Goal: Task Accomplishment & Management: Use online tool/utility

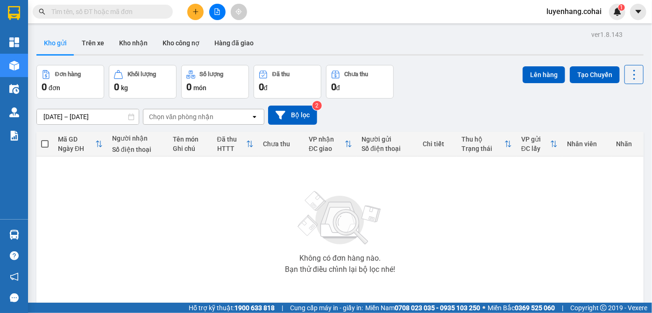
click at [220, 16] on button at bounding box center [217, 12] width 16 height 16
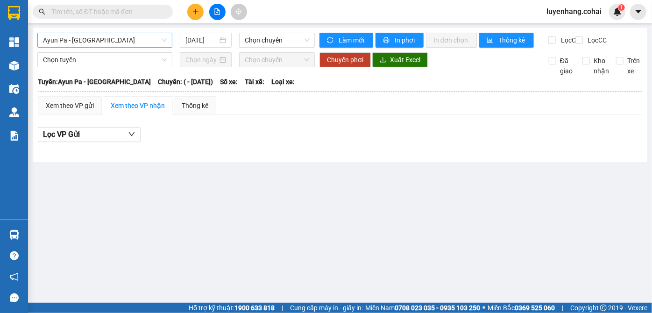
click at [109, 38] on span "Ayun Pa - [GEOGRAPHIC_DATA]" at bounding box center [105, 40] width 124 height 14
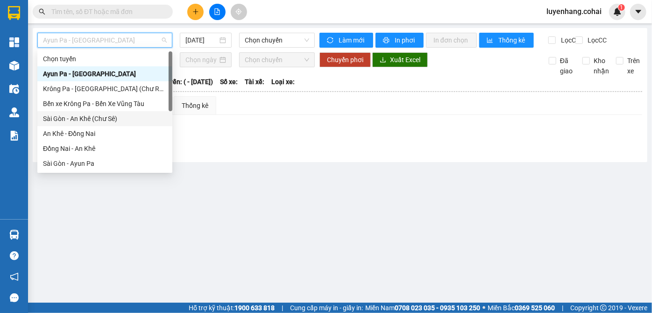
click at [107, 119] on div "Sài Gòn - An Khê (Chư Sê)" at bounding box center [105, 118] width 124 height 10
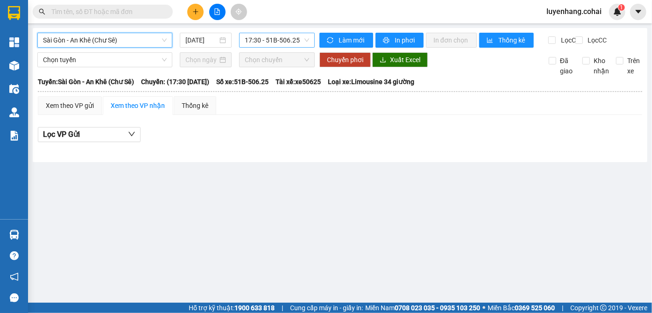
click at [289, 41] on span "17:30 - 51B-506.25" at bounding box center [277, 40] width 64 height 14
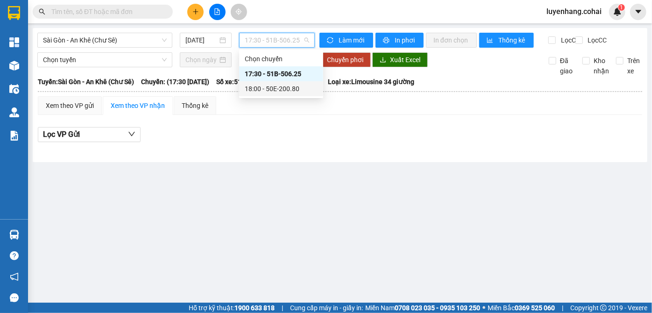
click at [288, 91] on div "18:00 - 50E-200.80" at bounding box center [281, 89] width 73 height 10
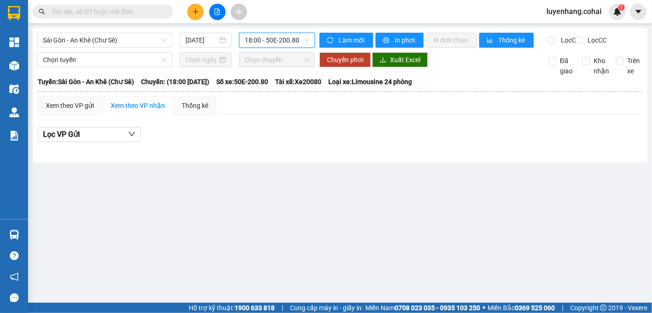
click at [283, 40] on span "18:00 - 50E-200.80" at bounding box center [277, 40] width 64 height 14
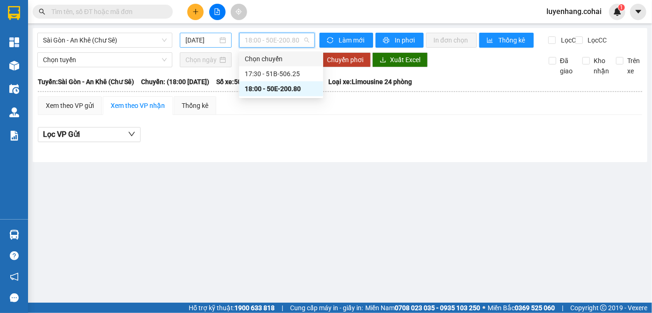
click at [202, 40] on input "[DATE]" at bounding box center [201, 40] width 32 height 10
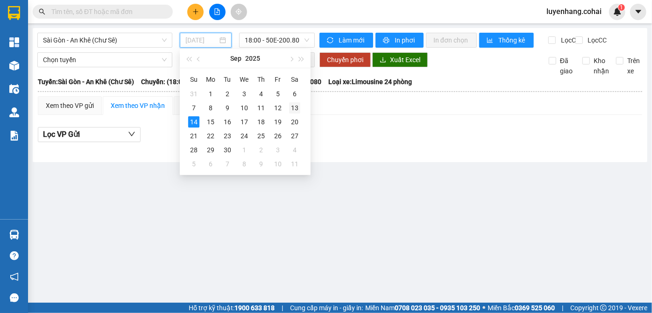
click at [292, 107] on div "13" at bounding box center [294, 107] width 11 height 11
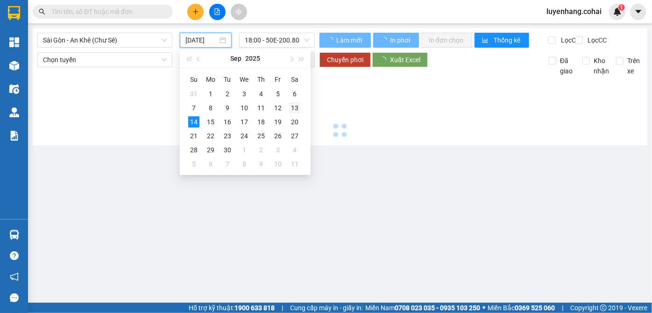
type input "[DATE]"
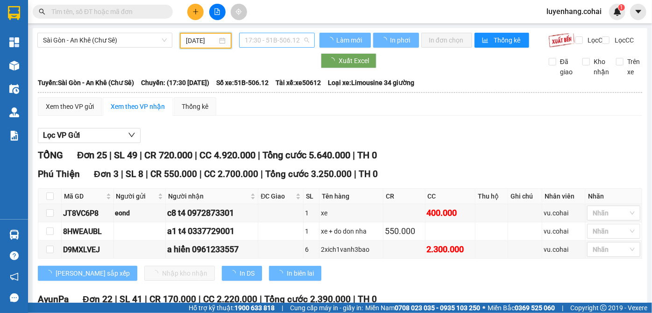
click at [283, 43] on span "17:30 - 51B-506.12" at bounding box center [277, 40] width 64 height 14
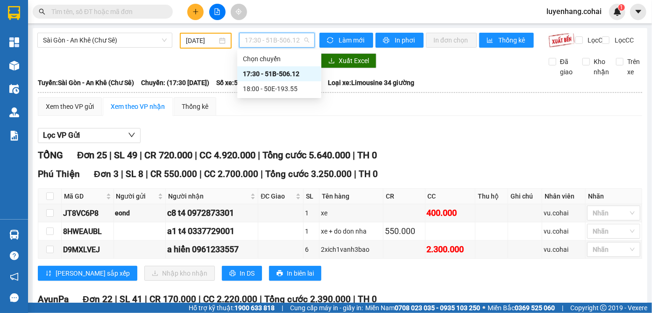
click at [283, 43] on span "17:30 - 51B-506.12" at bounding box center [277, 40] width 64 height 14
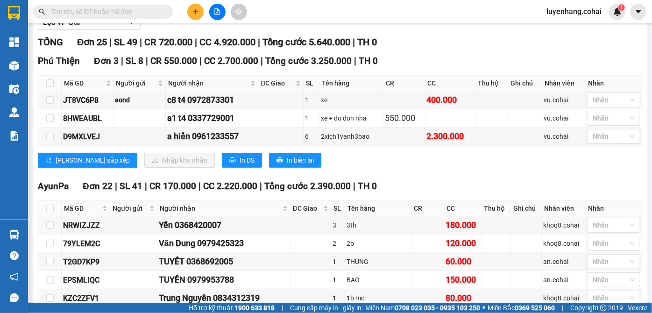
scroll to position [127, 0]
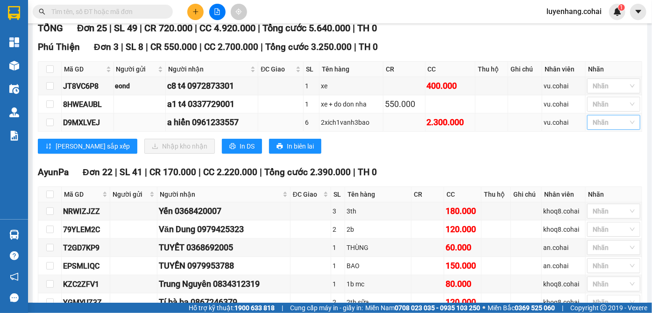
click at [618, 128] on div at bounding box center [608, 122] width 39 height 11
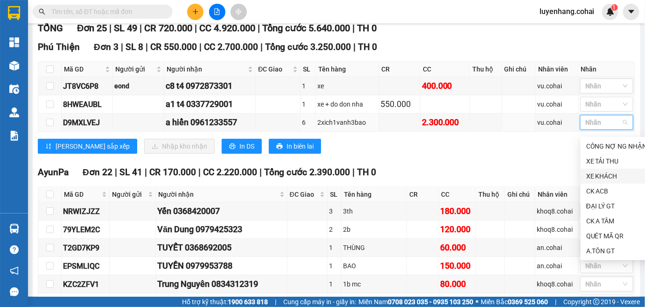
click at [615, 175] on div "XE KHÁCH" at bounding box center [617, 176] width 61 height 10
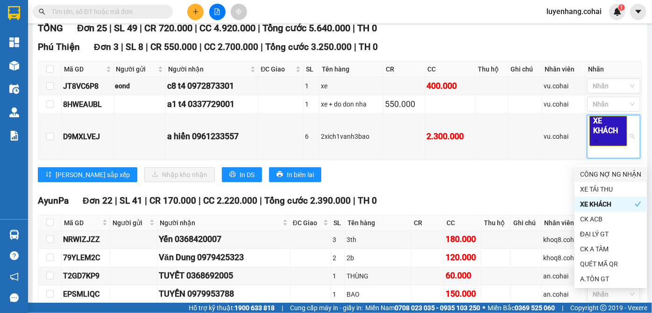
click at [493, 187] on div "Phú Thiện Đơn 3 | SL 8 | CR 550.000 | CC 2.700.000 | Tổng cước 3.250.000 | TH 0…" at bounding box center [340, 114] width 604 height 149
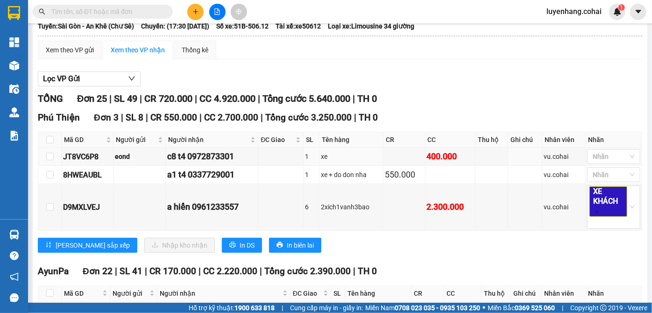
scroll to position [0, 0]
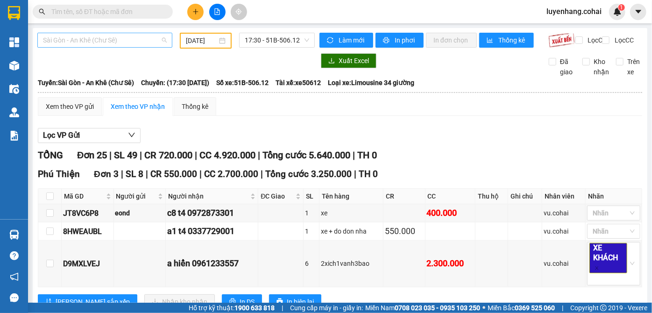
click at [120, 38] on span "Sài Gòn - An Khê (Chư Sê)" at bounding box center [105, 40] width 124 height 14
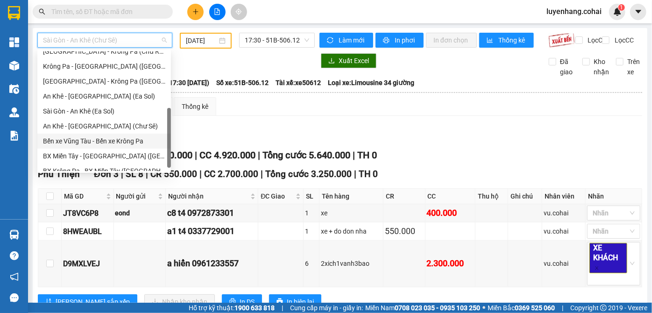
scroll to position [85, 0]
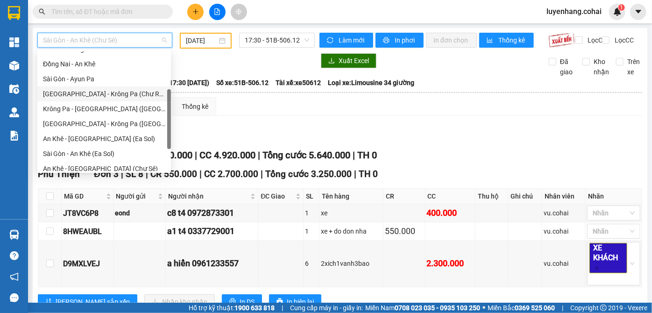
drag, startPoint x: 124, startPoint y: 98, endPoint x: 173, endPoint y: 35, distance: 79.1
click at [124, 97] on div "[GEOGRAPHIC_DATA] - Krông Pa (Chư RCăm)" at bounding box center [104, 94] width 122 height 10
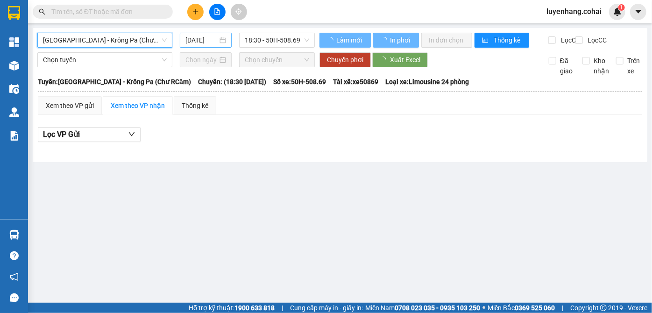
click at [200, 37] on input "[DATE]" at bounding box center [201, 40] width 32 height 10
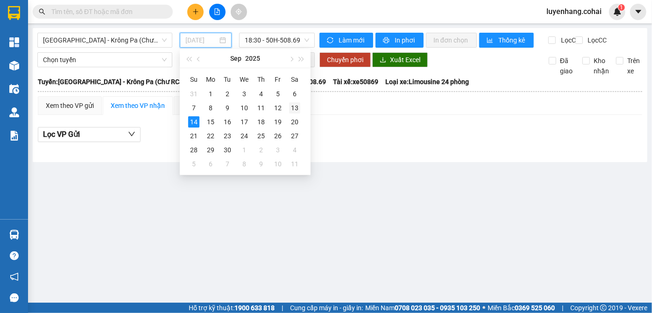
click at [296, 112] on div "13" at bounding box center [294, 107] width 11 height 11
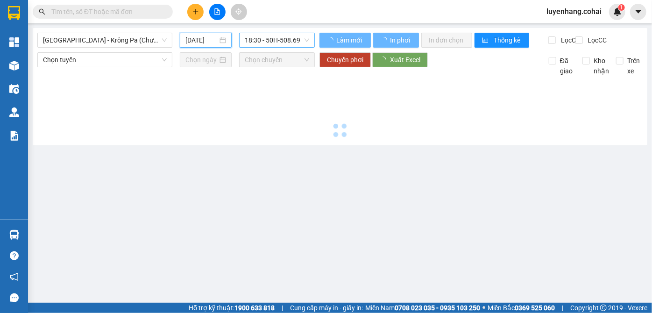
type input "[DATE]"
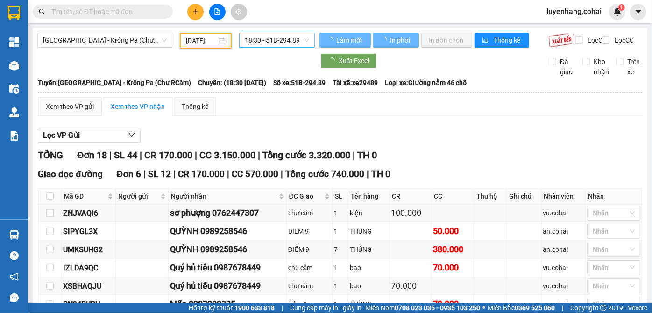
click at [286, 41] on span "18:30 - 51B-294.89" at bounding box center [277, 40] width 64 height 14
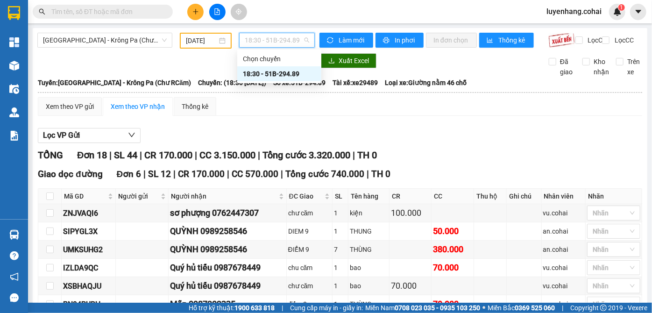
click at [286, 41] on span "18:30 - 51B-294.89" at bounding box center [277, 40] width 64 height 14
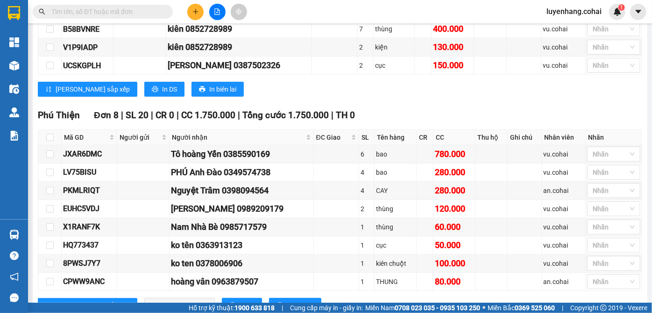
scroll to position [417, 0]
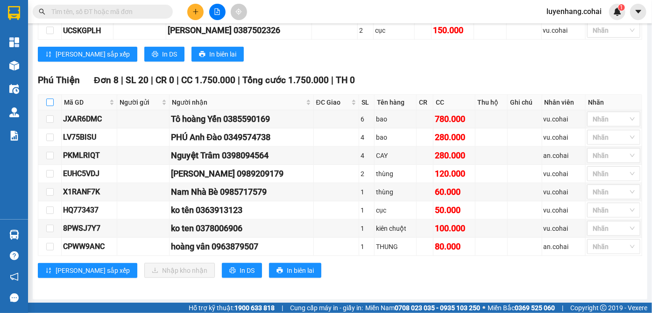
click at [51, 101] on input "checkbox" at bounding box center [49, 102] width 7 height 7
checkbox input "true"
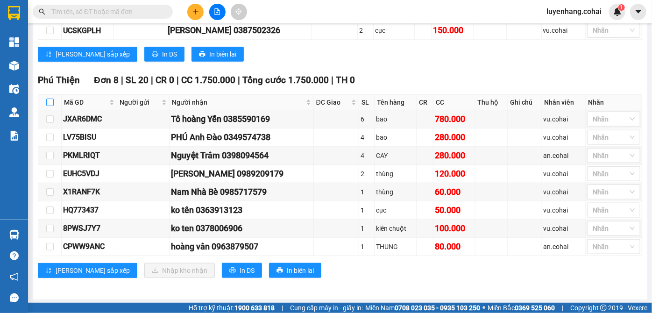
checkbox input "true"
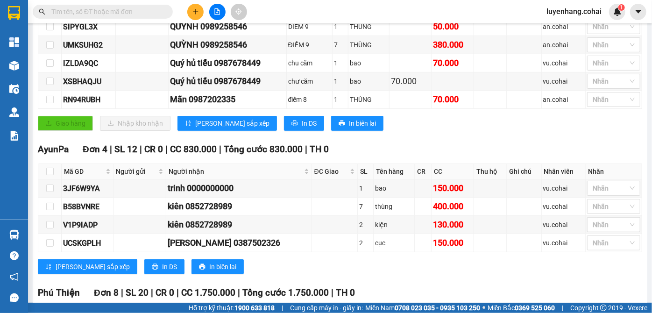
scroll to position [0, 0]
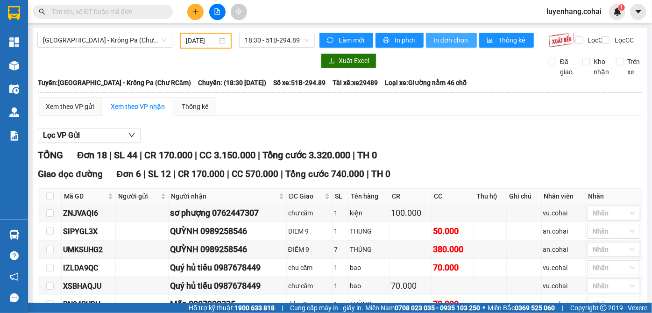
click at [456, 36] on span "In đơn chọn" at bounding box center [451, 40] width 36 height 10
drag, startPoint x: 255, startPoint y: 120, endPoint x: 238, endPoint y: 113, distance: 18.6
click at [255, 116] on div "Xem theo VP gửi Xem theo VP nhận Thống kê" at bounding box center [340, 106] width 604 height 19
click at [127, 41] on span "[GEOGRAPHIC_DATA] - Krông Pa (Chư RCăm)" at bounding box center [105, 40] width 124 height 14
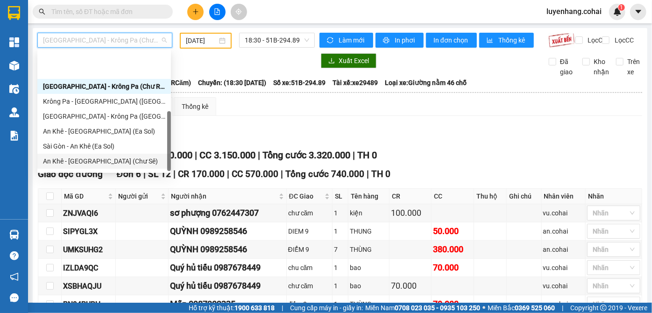
scroll to position [135, 0]
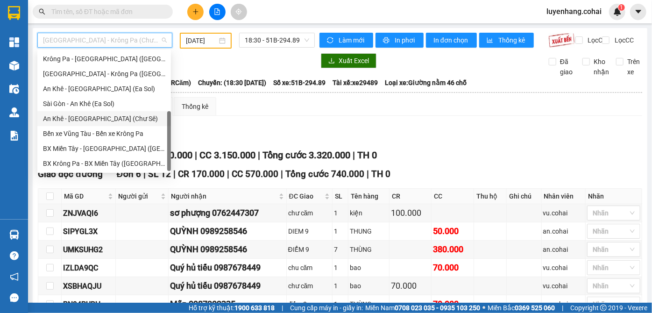
click at [106, 122] on div "An Khê - [GEOGRAPHIC_DATA] (Chư Sê)" at bounding box center [104, 118] width 122 height 10
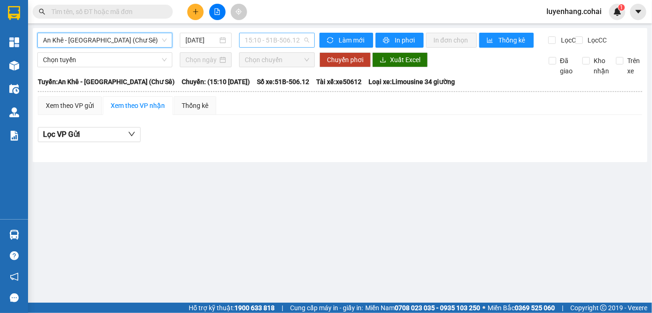
click at [286, 40] on span "15:10 - 51B-506.12" at bounding box center [277, 40] width 64 height 14
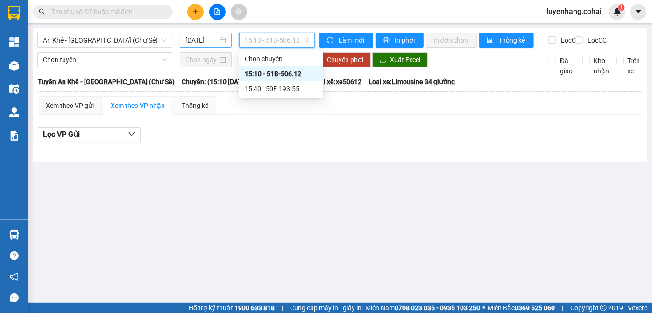
click at [198, 41] on input "[DATE]" at bounding box center [201, 40] width 32 height 10
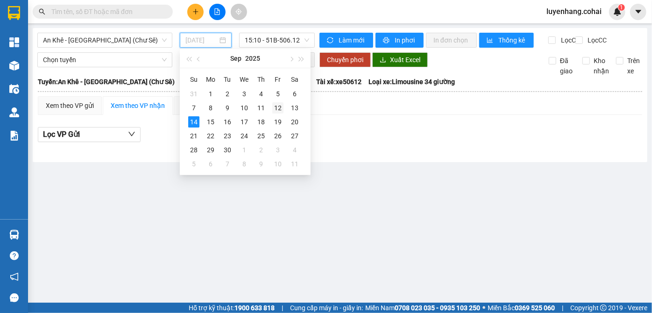
click at [283, 108] on div "12" at bounding box center [277, 107] width 11 height 11
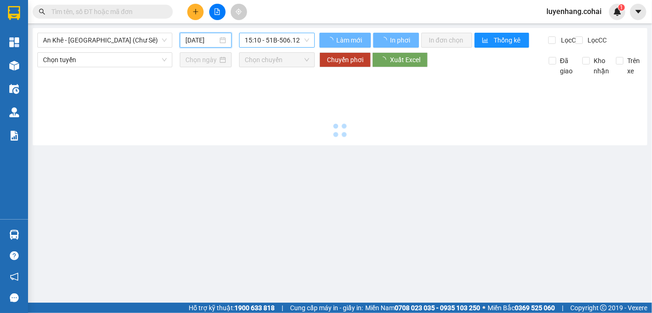
type input "[DATE]"
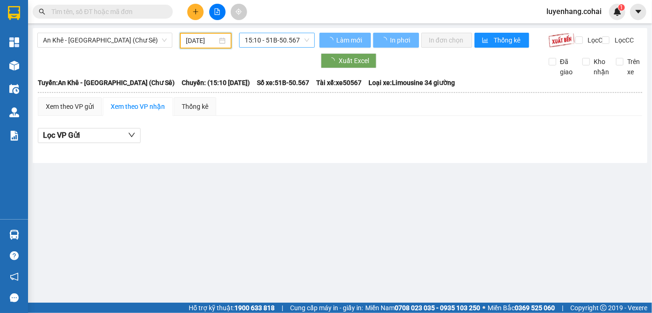
click at [291, 39] on span "15:10 - 51B-50.567" at bounding box center [277, 40] width 64 height 14
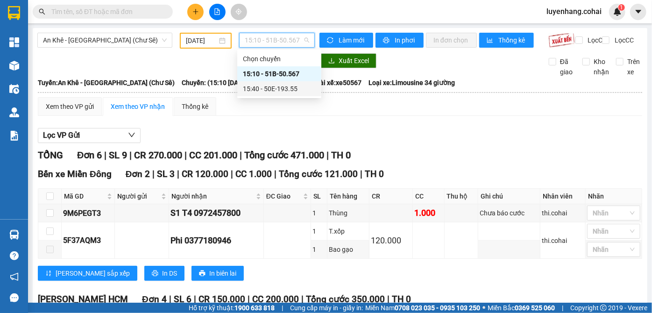
click at [295, 91] on div "15:40 - 50E-193.55" at bounding box center [279, 89] width 73 height 10
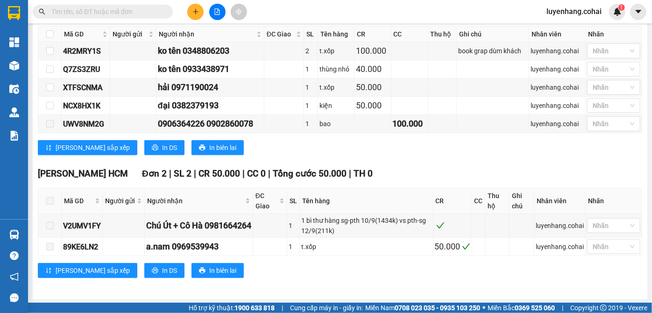
scroll to position [167, 0]
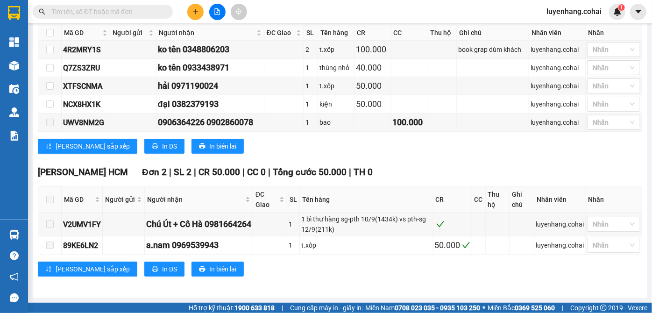
click at [426, 154] on div "[PERSON_NAME] sắp xếp In DS In biên lai" at bounding box center [340, 146] width 604 height 15
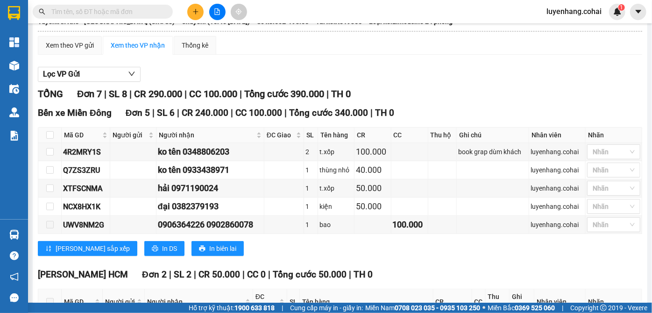
scroll to position [85, 0]
